Goal: Task Accomplishment & Management: Use online tool/utility

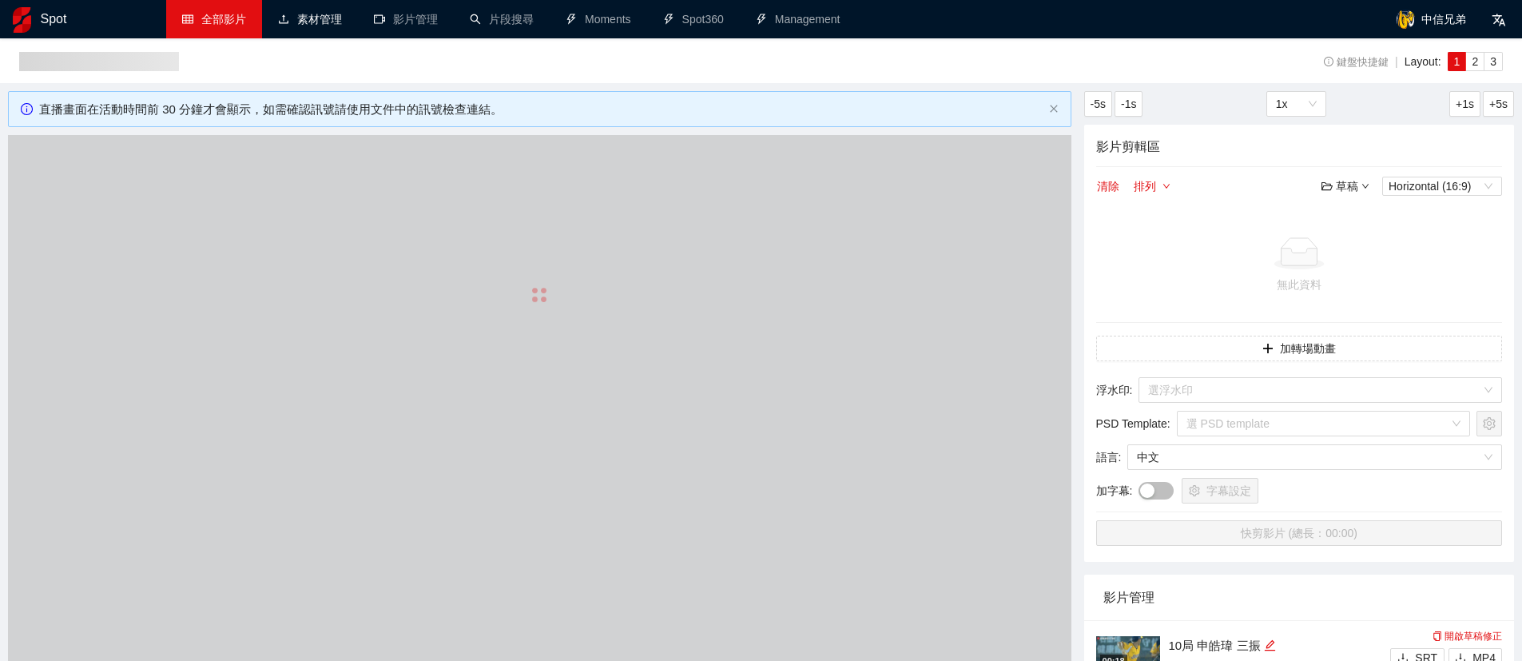
click at [197, 18] on link "全部影片" at bounding box center [214, 19] width 64 height 13
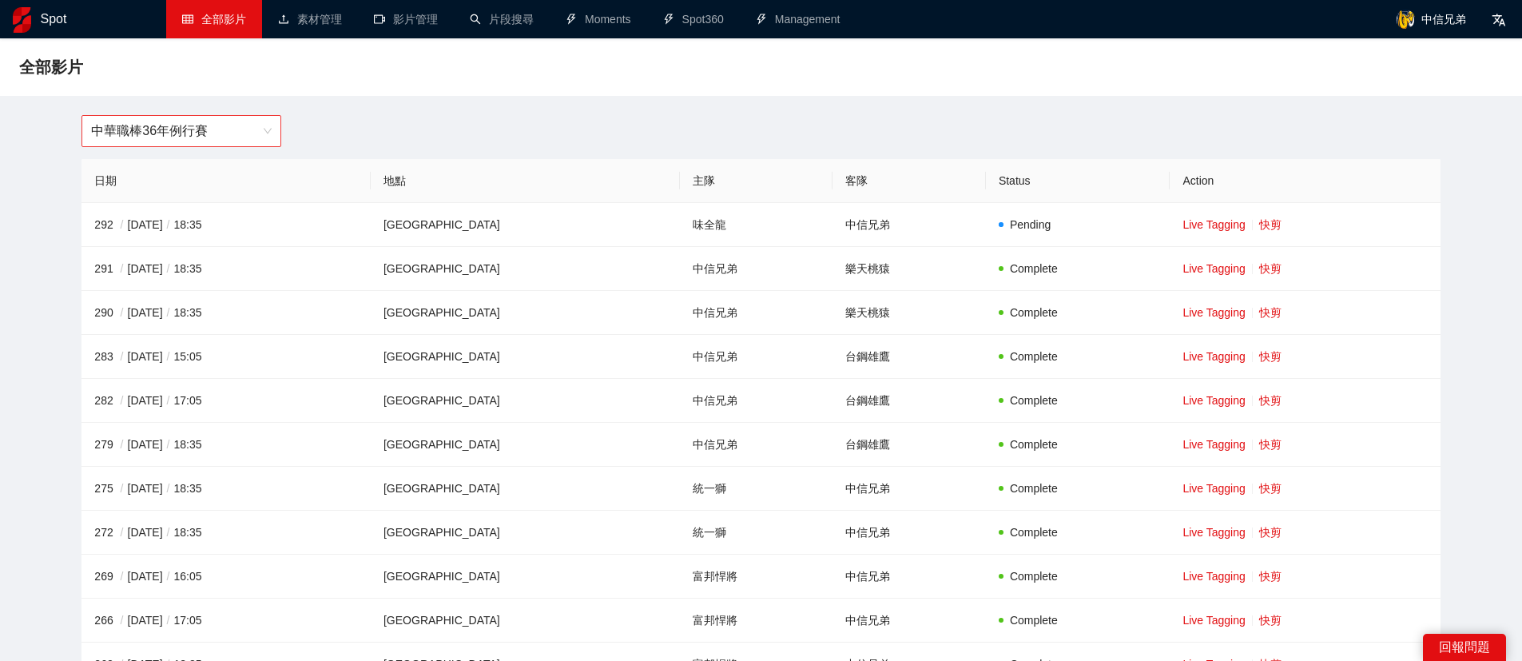
click at [201, 125] on span "中華職棒36年例行賽" at bounding box center [181, 131] width 181 height 30
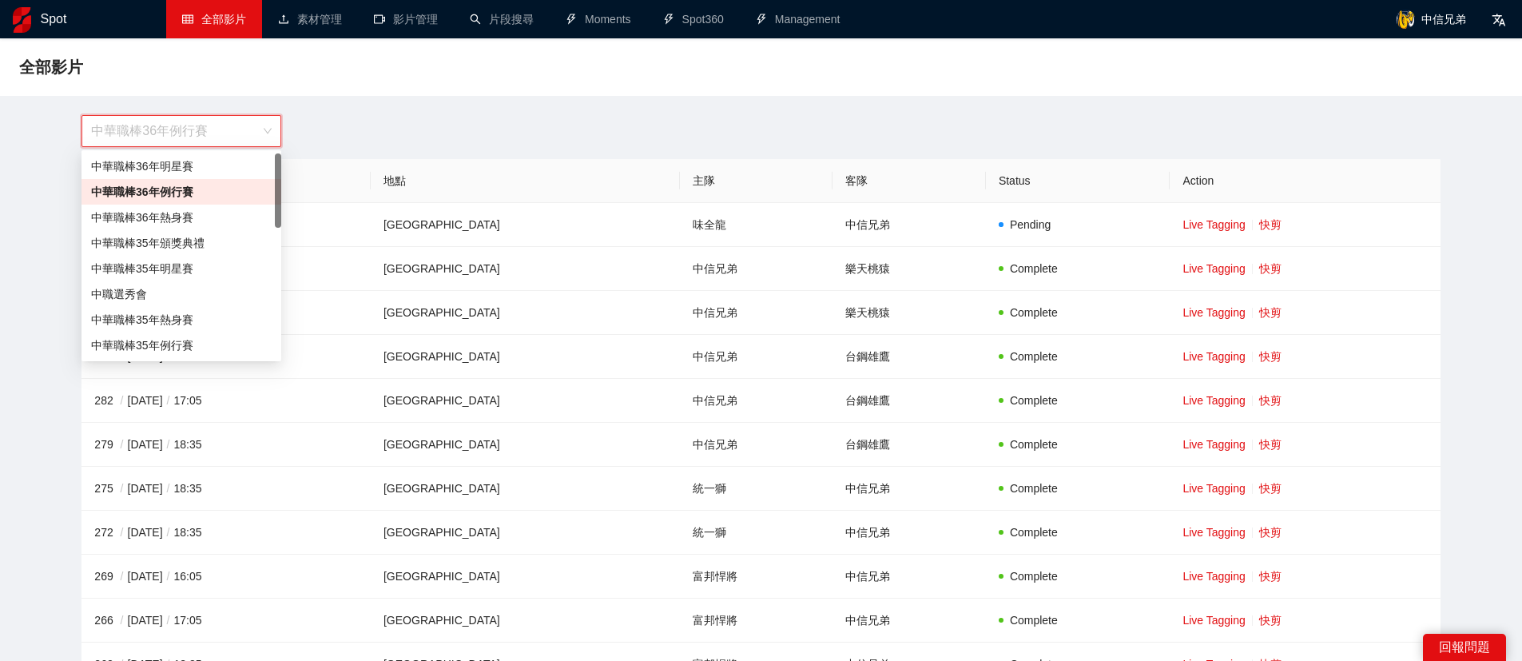
click at [477, 122] on div "中華職棒36年例行賽" at bounding box center [761, 131] width 1378 height 32
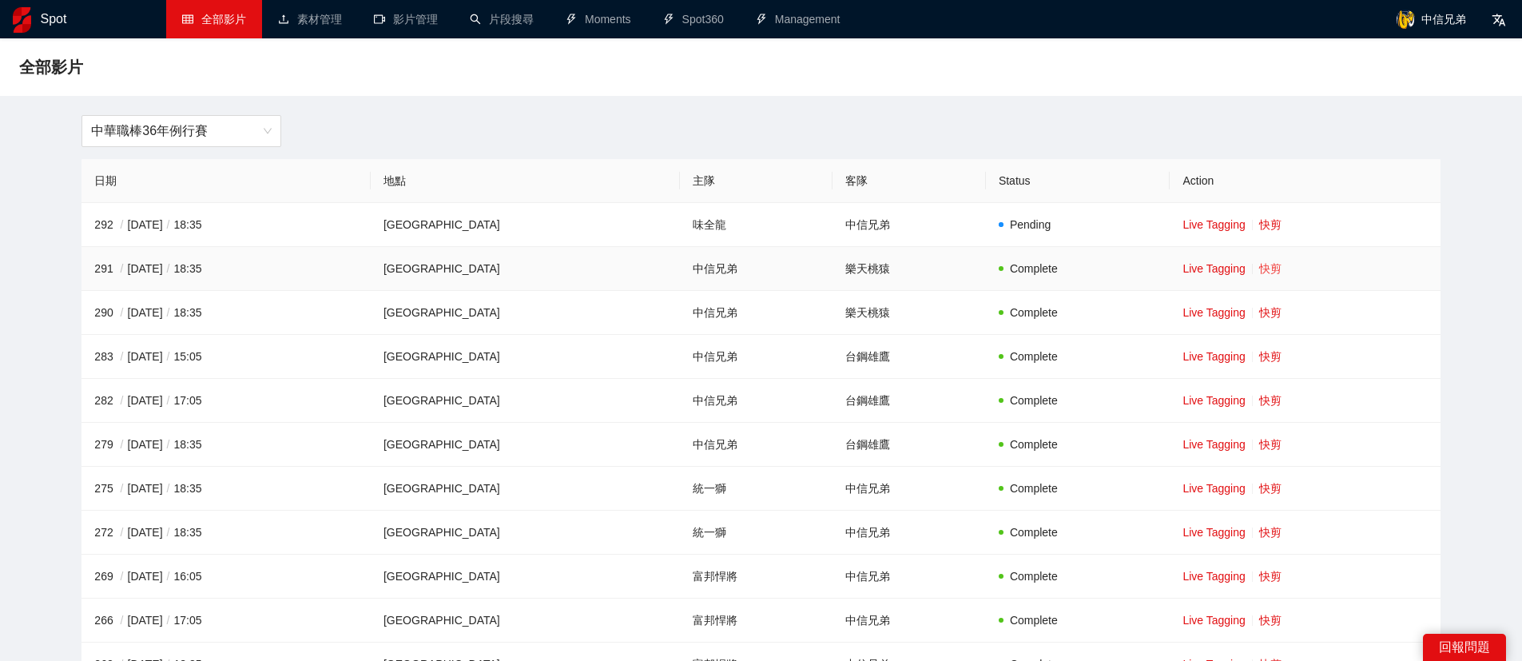
click at [1259, 266] on link "快剪" at bounding box center [1270, 268] width 22 height 13
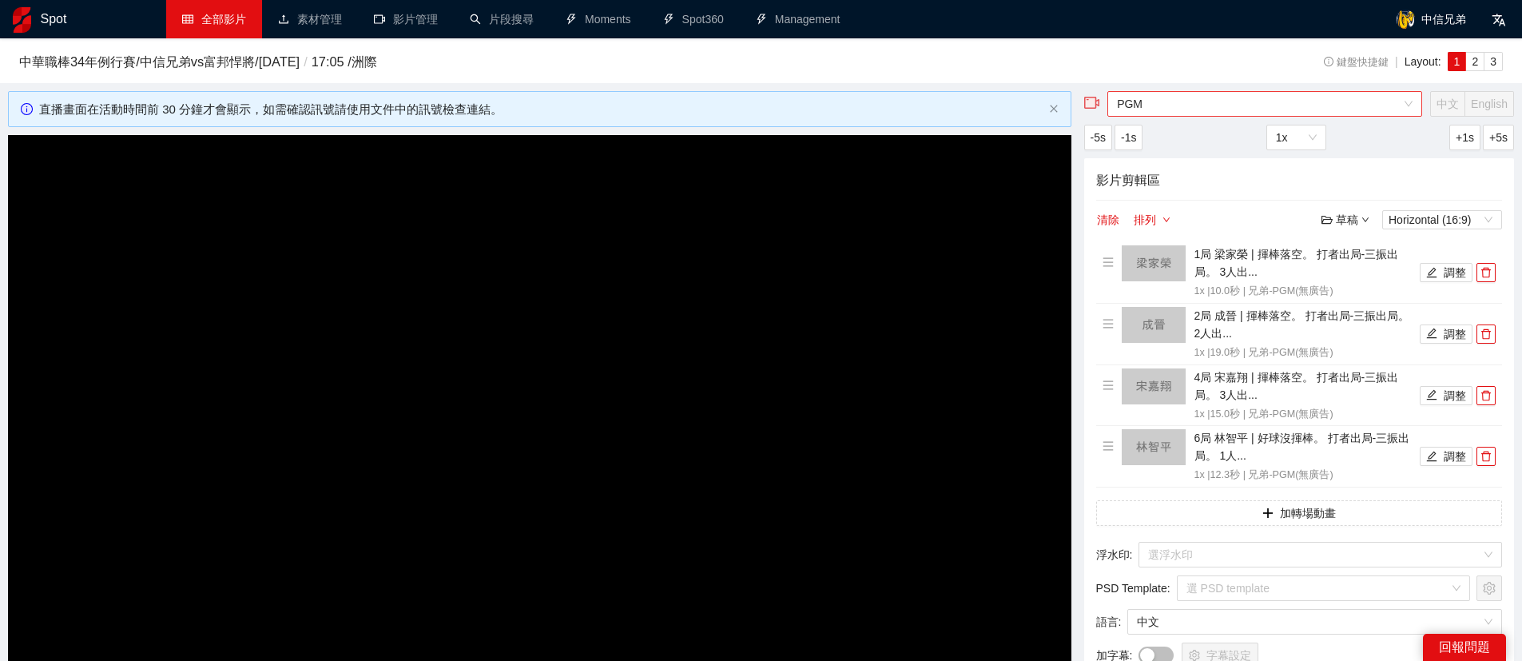
click at [1224, 106] on span "PGM" at bounding box center [1265, 104] width 296 height 24
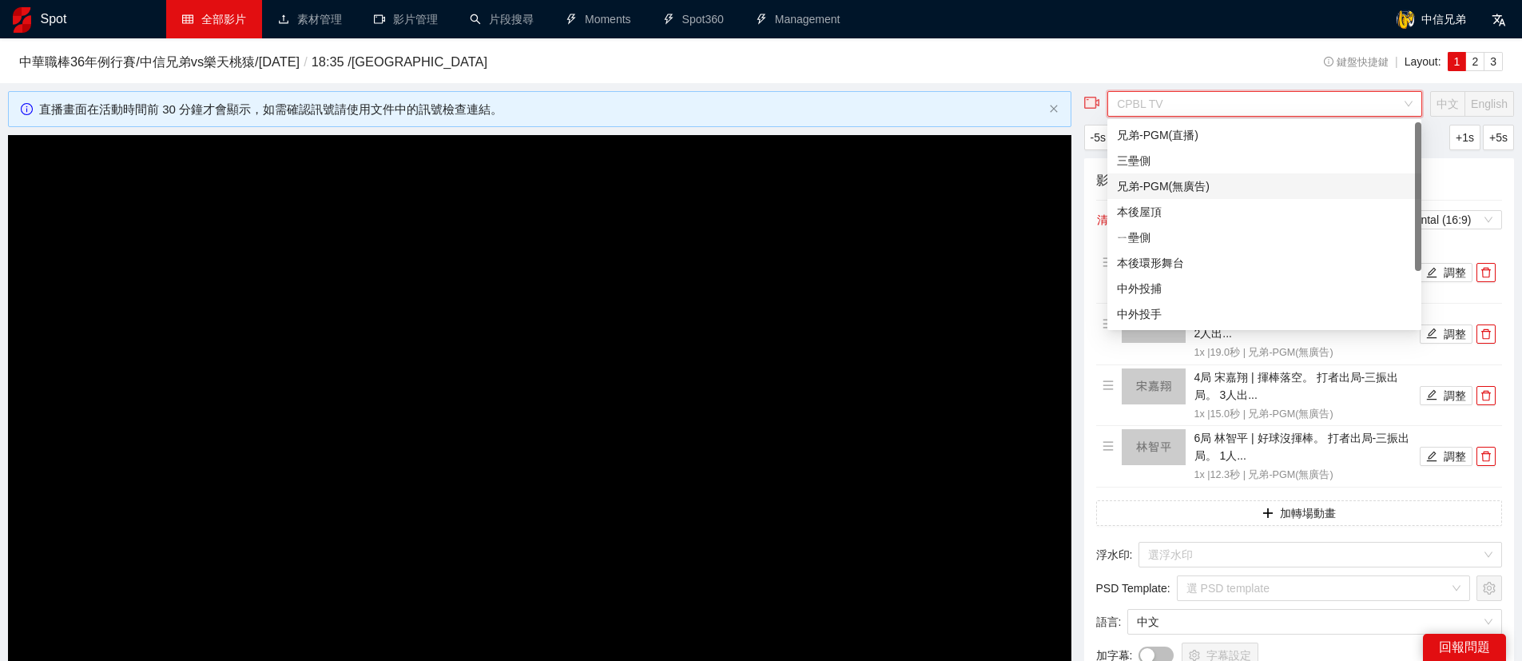
click at [1201, 189] on div "兄弟-PGM(無廣告)" at bounding box center [1264, 186] width 295 height 18
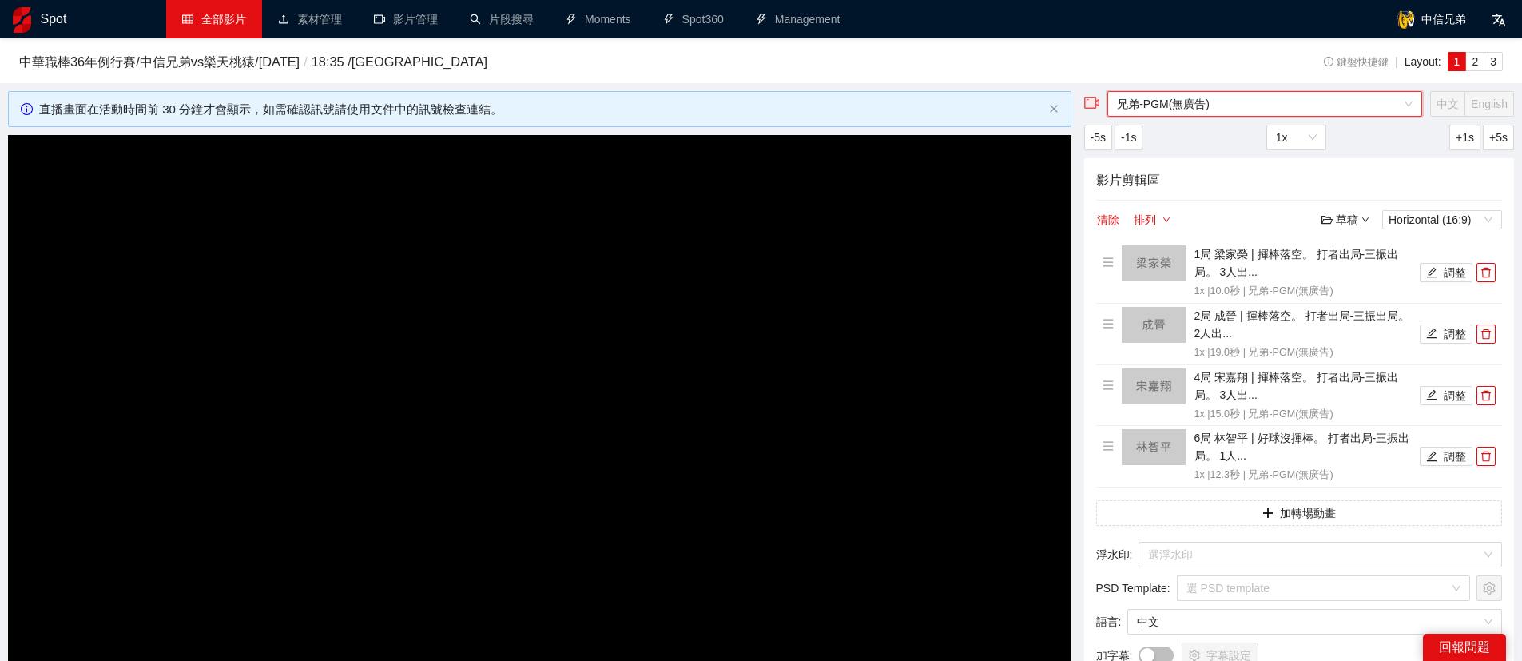
scroll to position [337, 0]
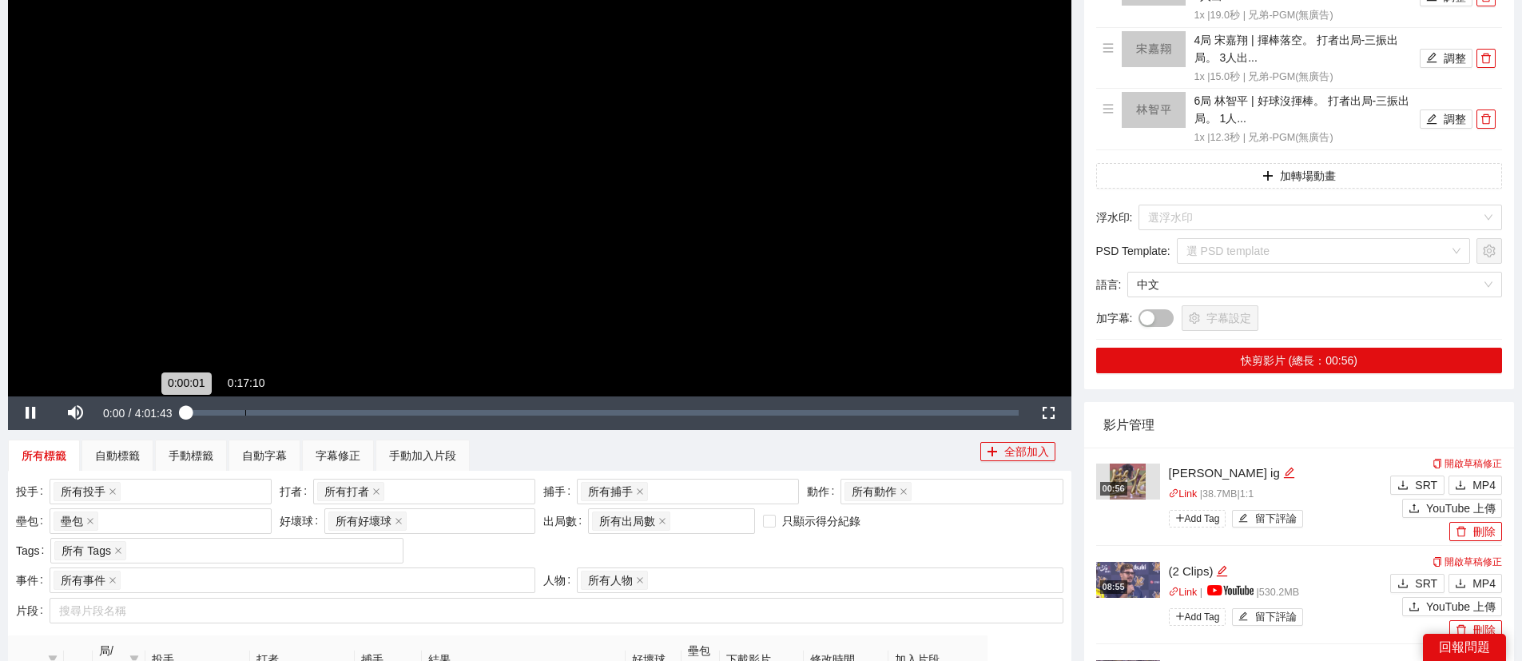
click at [242, 418] on div "Loaded : 0.25% 0:17:10 0:00:01" at bounding box center [602, 413] width 849 height 34
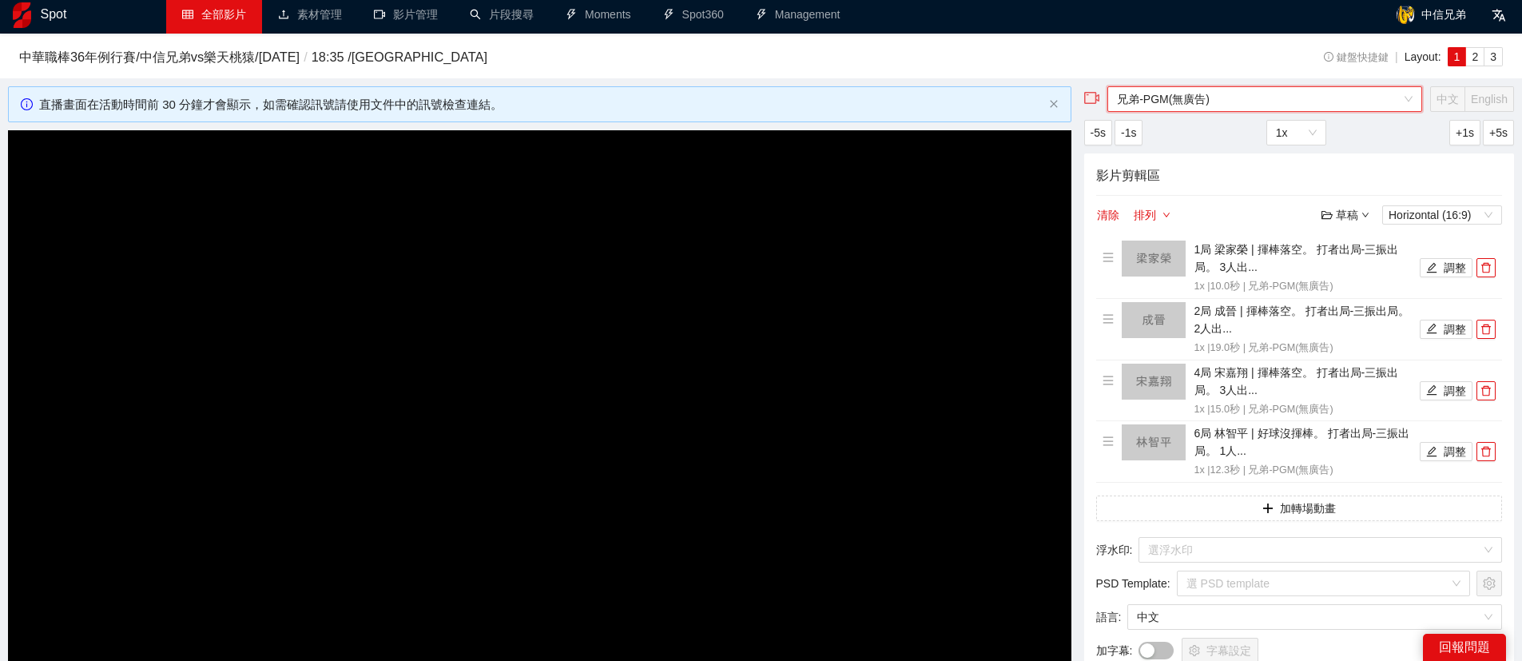
scroll to position [117, 0]
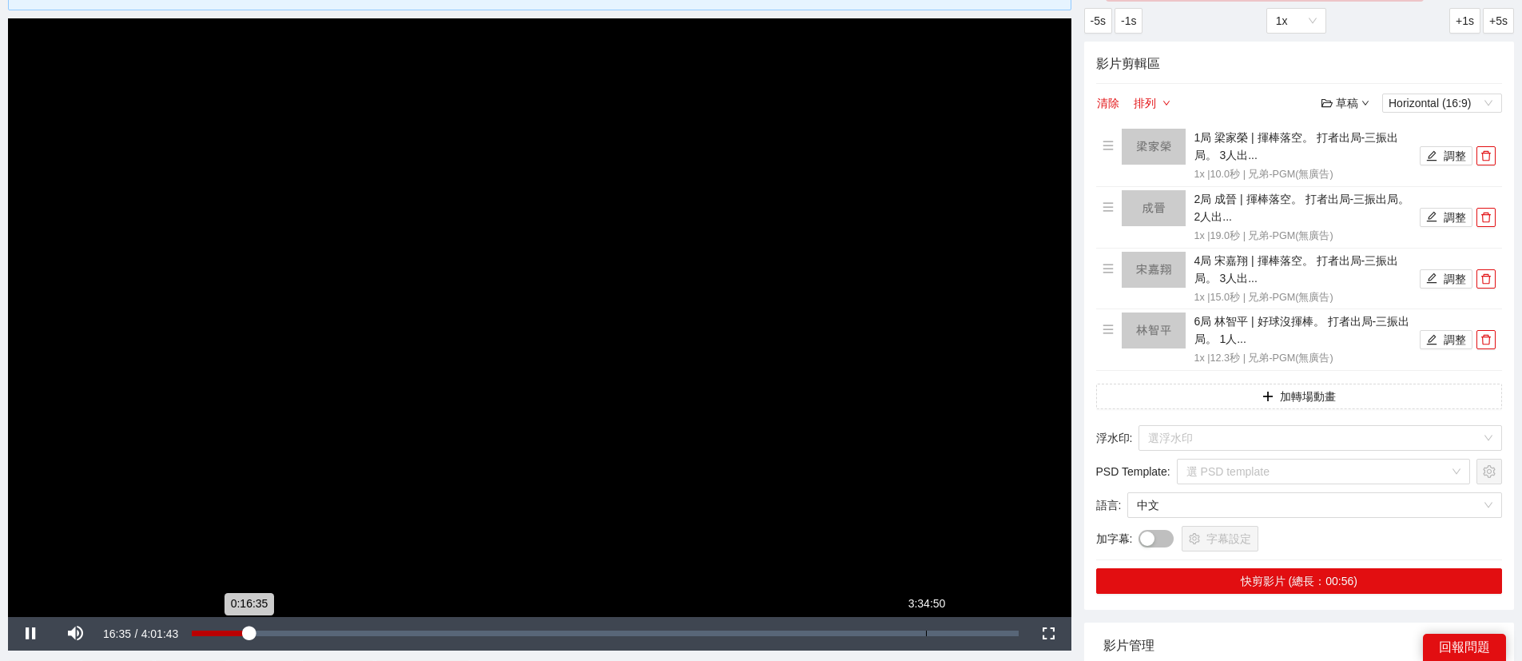
click at [289, 635] on div "Loaded : 7.32% 3:34:50 0:16:35" at bounding box center [605, 634] width 826 height 6
click at [339, 635] on div "0:43:00" at bounding box center [339, 634] width 1 height 6
click at [364, 634] on div "0:50:15" at bounding box center [364, 634] width 1 height 6
click at [360, 636] on div "0:50:19" at bounding box center [278, 634] width 172 height 6
click at [354, 636] on div "0:49:20" at bounding box center [276, 634] width 169 height 6
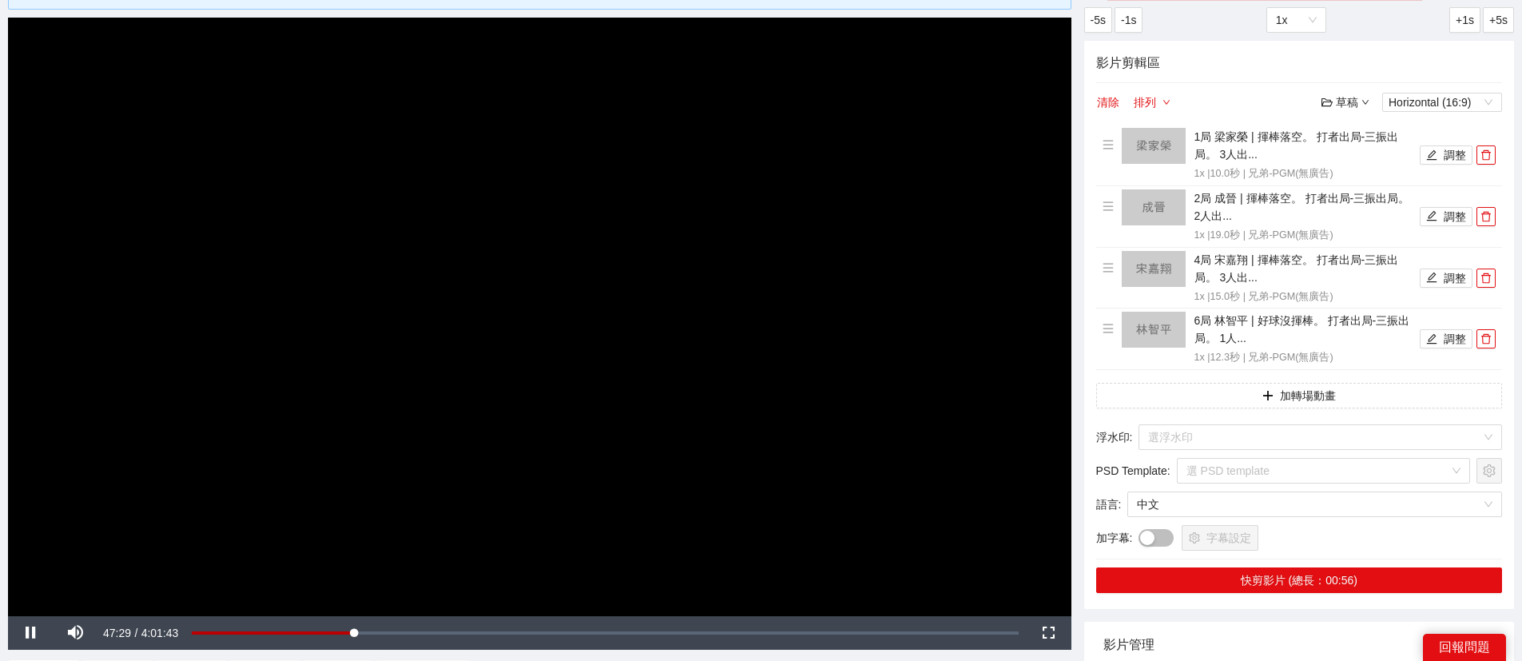
scroll to position [120, 0]
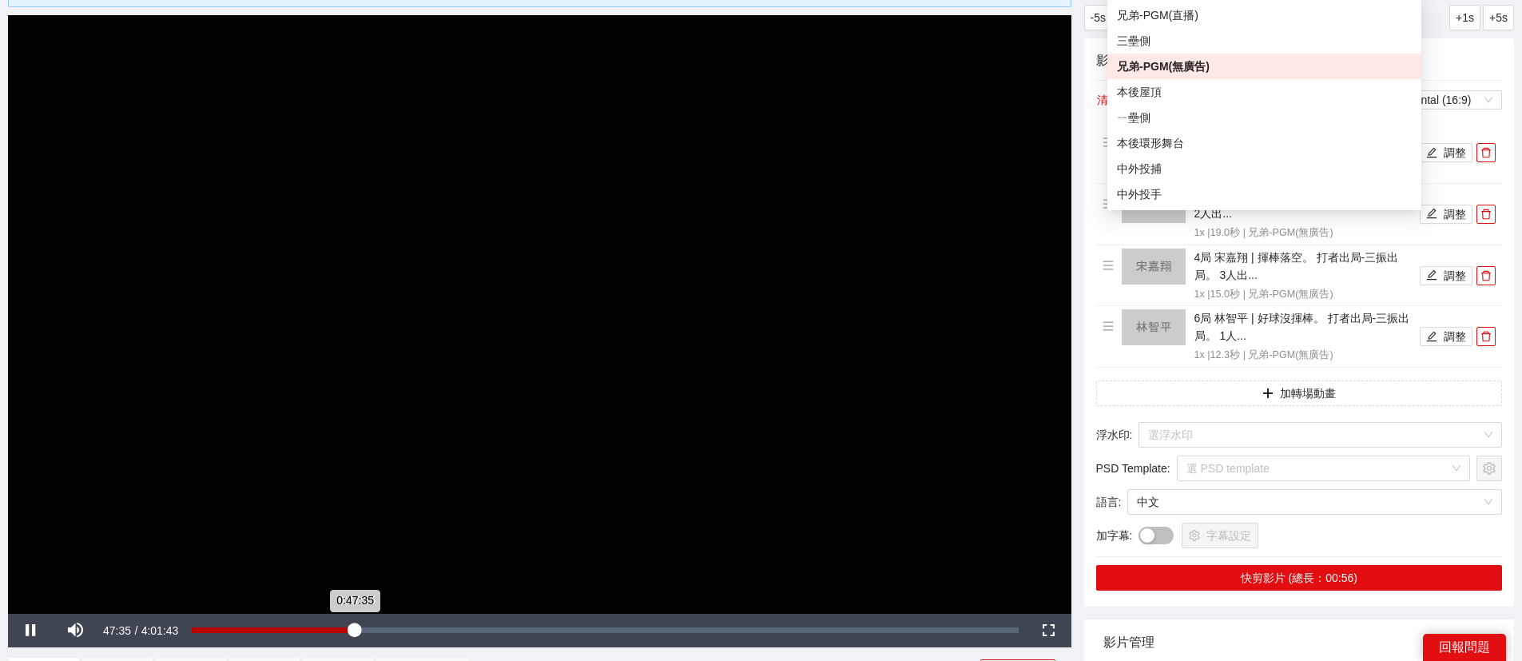
click at [356, 639] on div "Loaded : 20.14% 0:47:55 0:47:35" at bounding box center [605, 631] width 842 height 34
click at [356, 639] on div "Loaded : 20.26% 0:48:09 0:47:55" at bounding box center [605, 631] width 842 height 34
click at [356, 633] on div "0:48:12" at bounding box center [274, 630] width 165 height 6
click at [358, 633] on div "0:48:37" at bounding box center [275, 630] width 166 height 6
click at [360, 633] on div "0:49:06" at bounding box center [276, 630] width 168 height 6
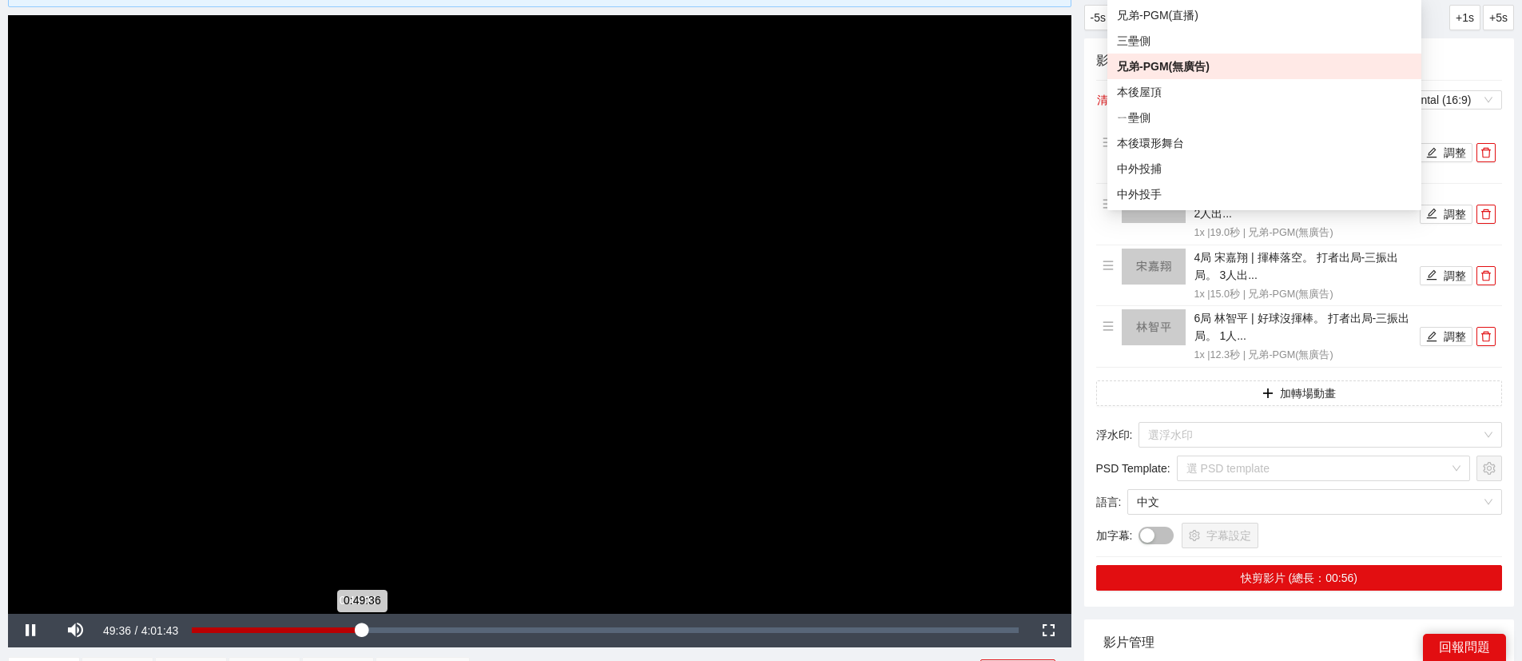
click at [356, 633] on div "0:49:36" at bounding box center [276, 630] width 169 height 6
click at [360, 633] on div "0:49:05" at bounding box center [276, 630] width 168 height 6
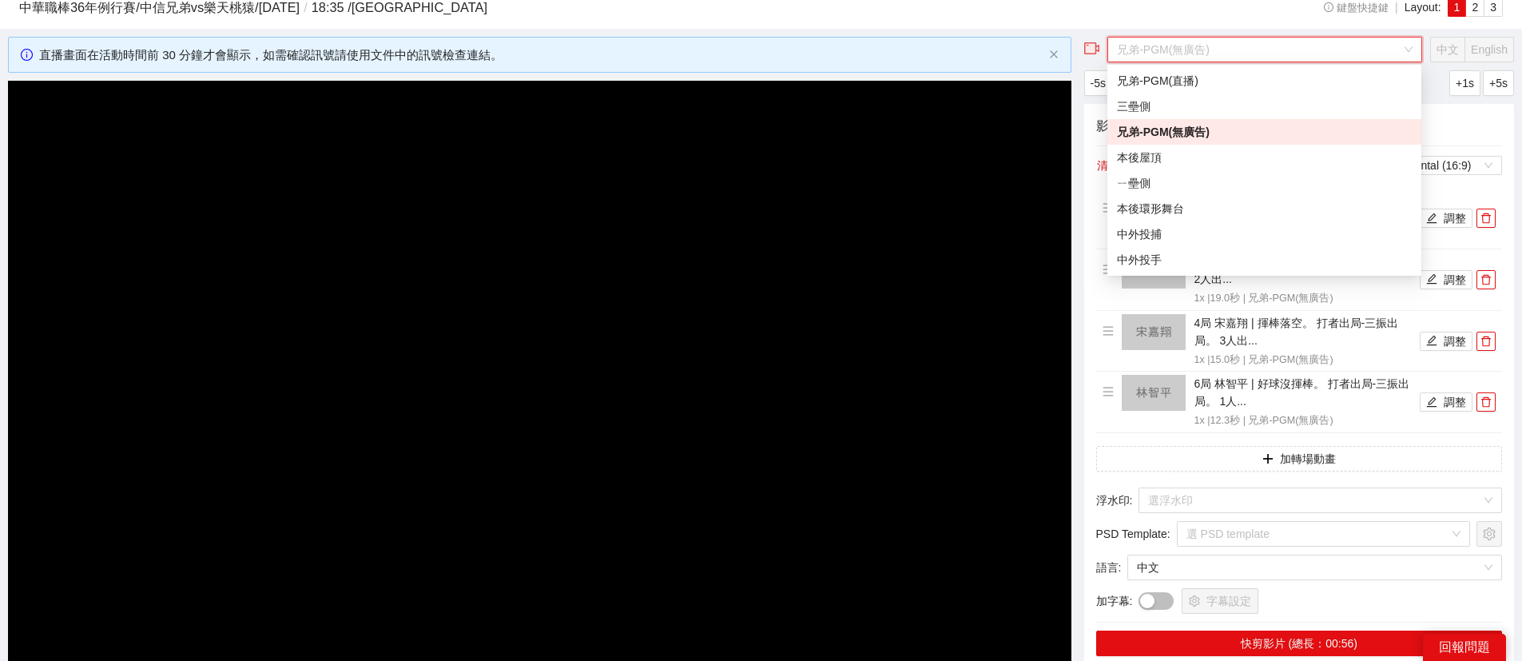
scroll to position [0, 0]
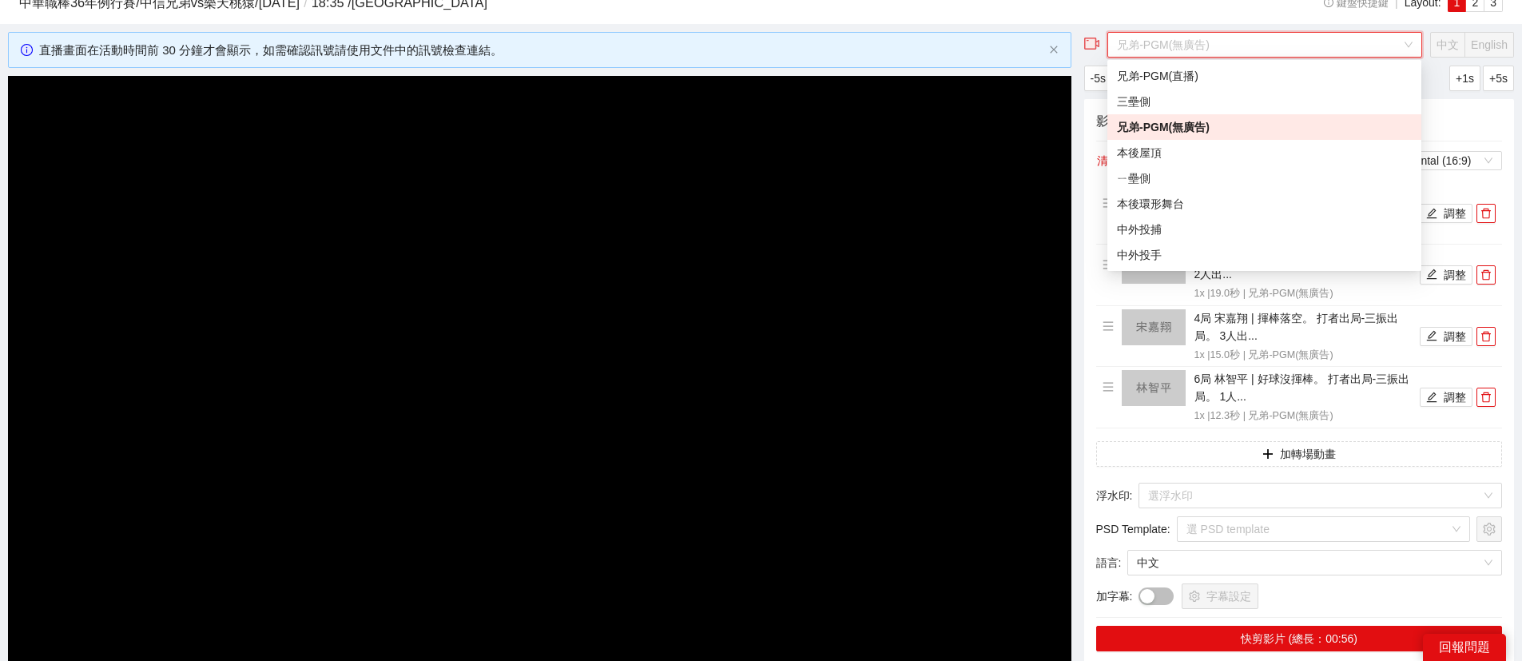
click at [631, 413] on video "Video Player" at bounding box center [540, 375] width 1064 height 598
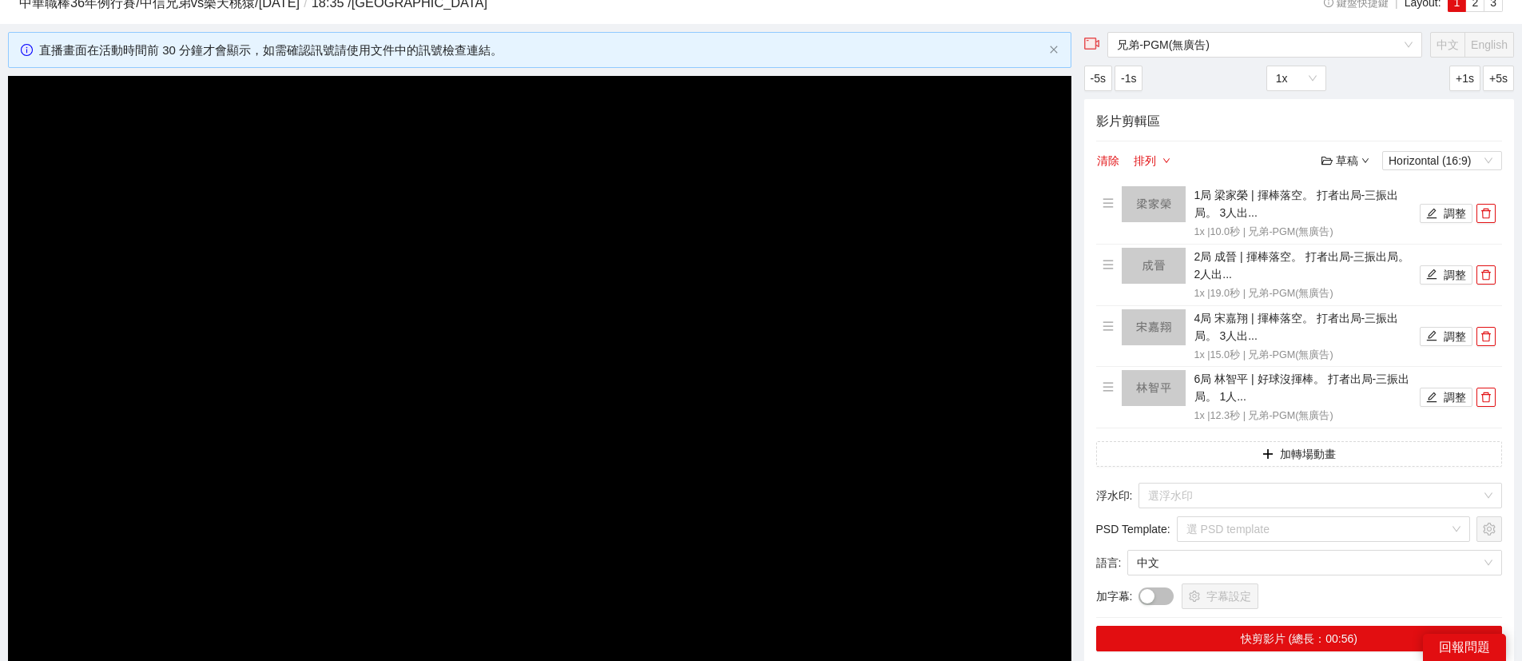
scroll to position [87, 0]
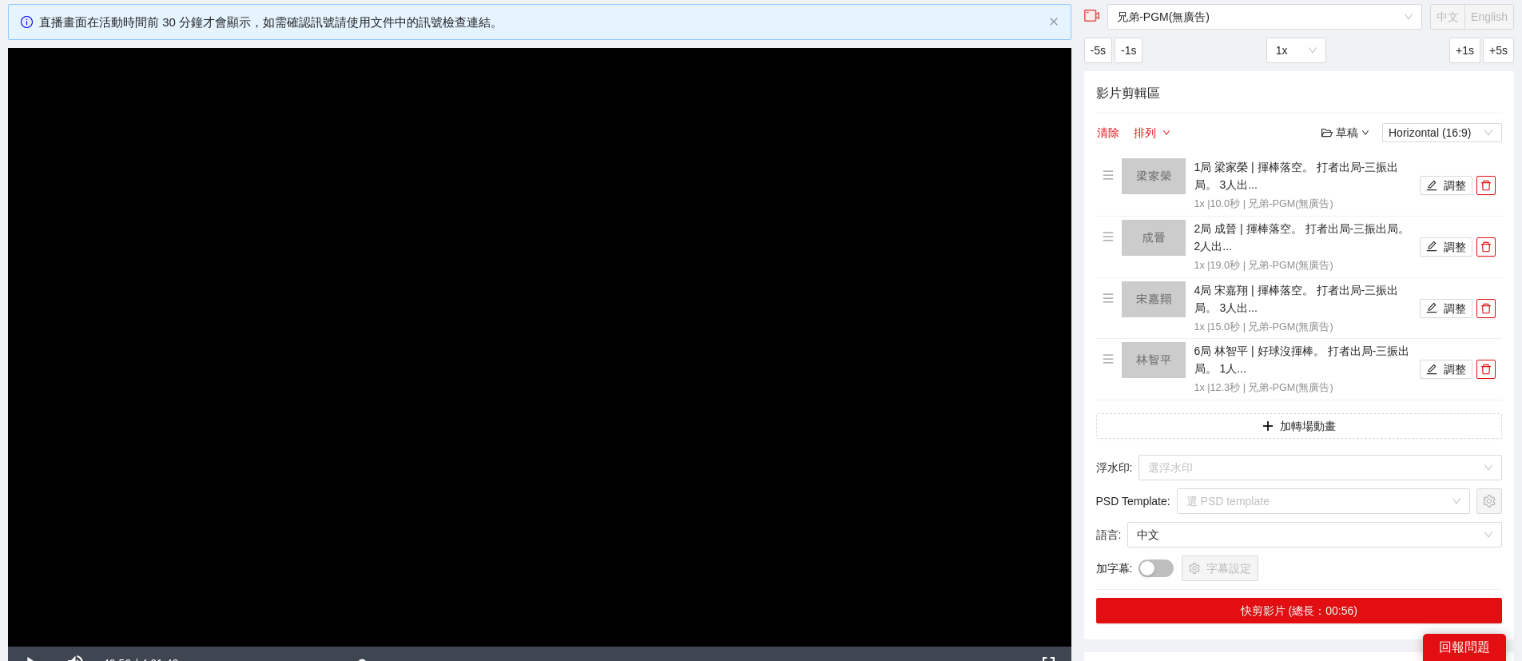
click at [663, 423] on video "Video Player" at bounding box center [540, 347] width 1064 height 598
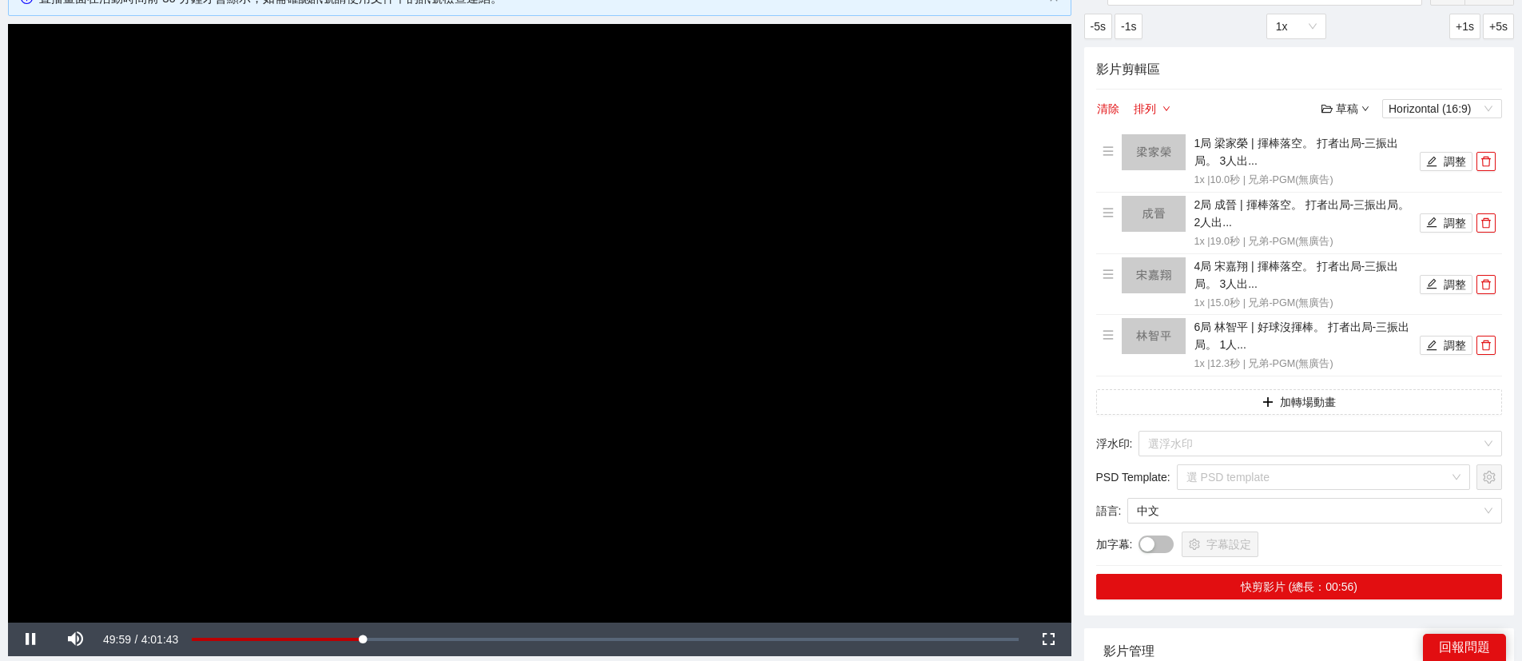
scroll to position [101, 0]
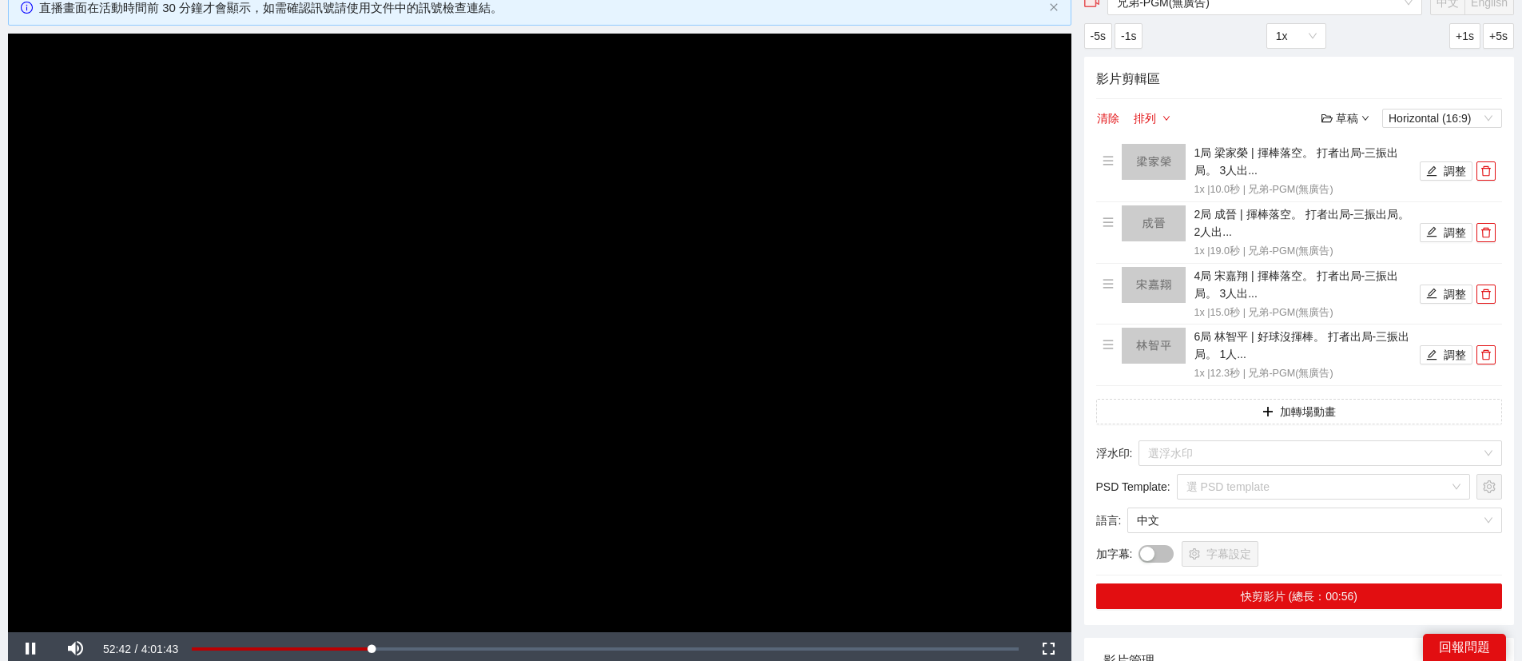
click at [101, 464] on video "Video Player" at bounding box center [540, 333] width 1064 height 598
